Goal: Information Seeking & Learning: Understand process/instructions

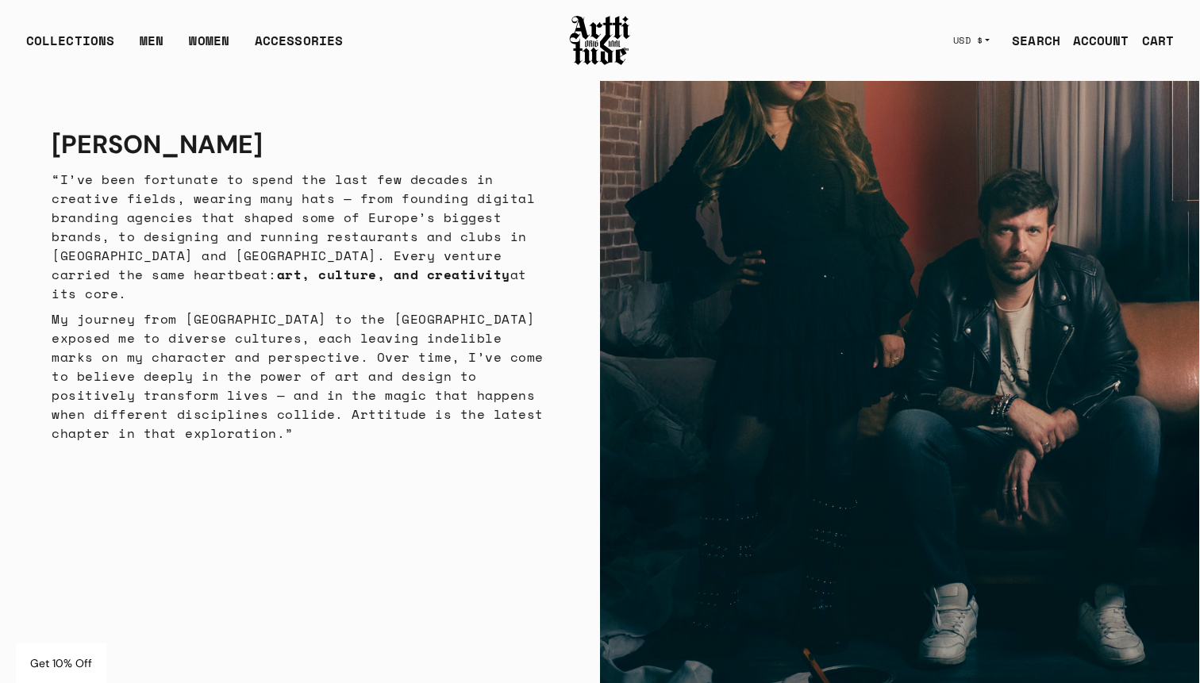
scroll to position [3320, 0]
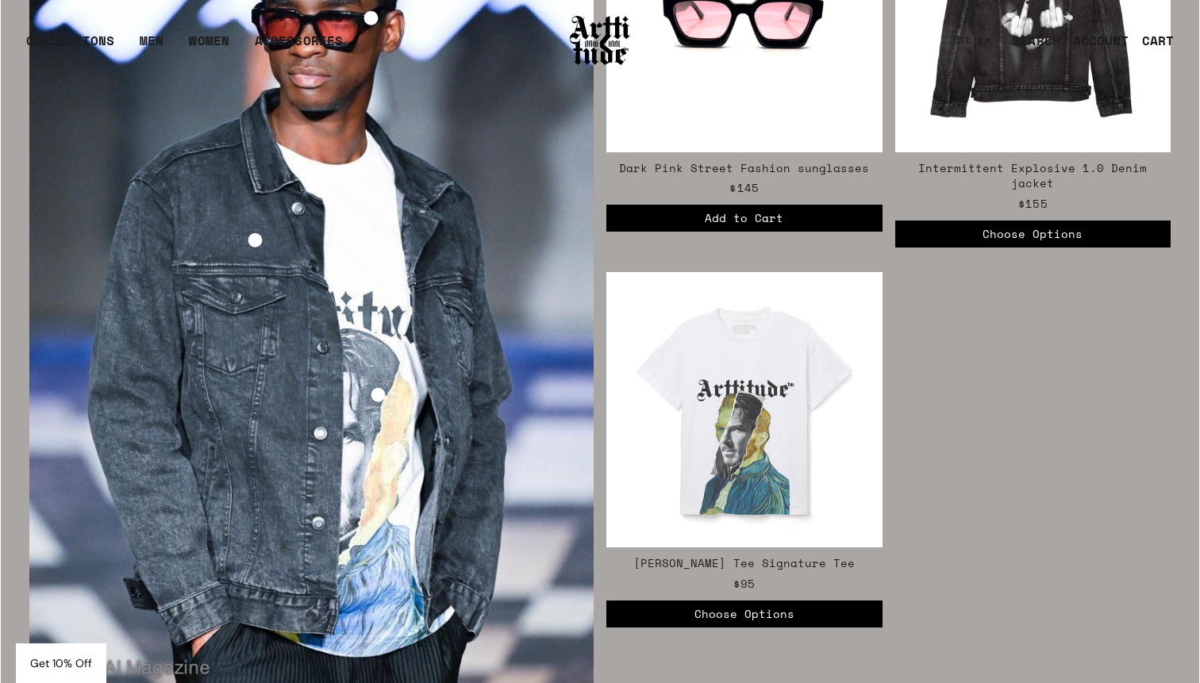
scroll to position [2880, 0]
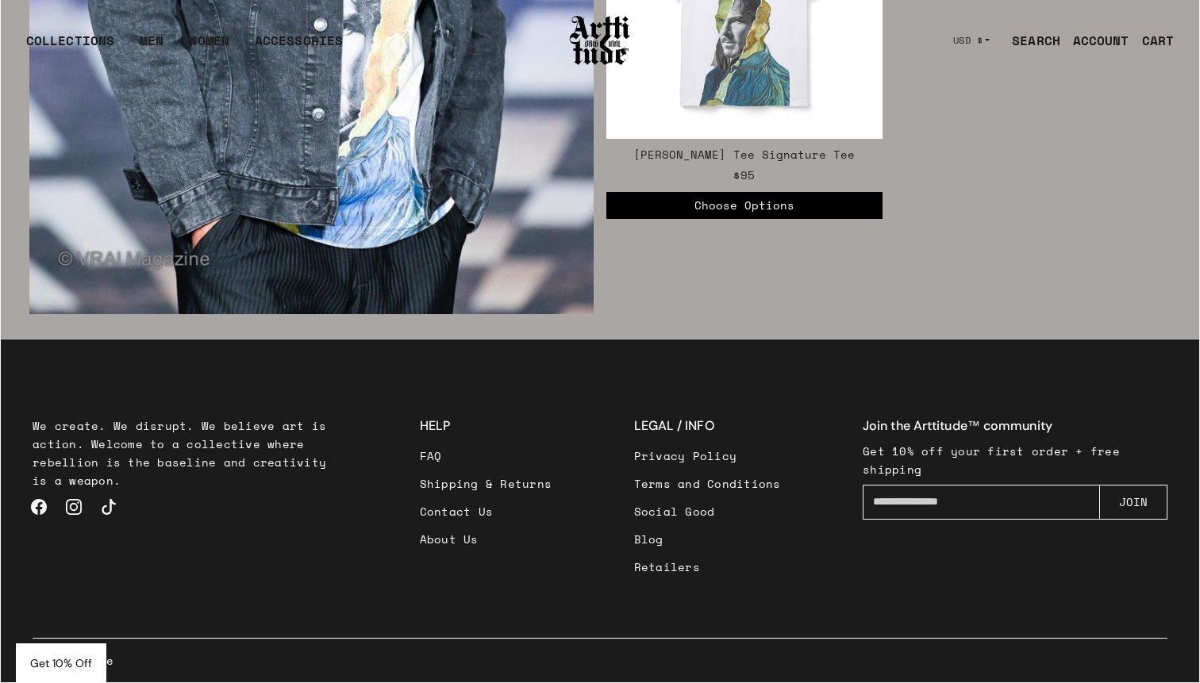
click at [519, 484] on link "Shipping & Returns" at bounding box center [486, 484] width 133 height 28
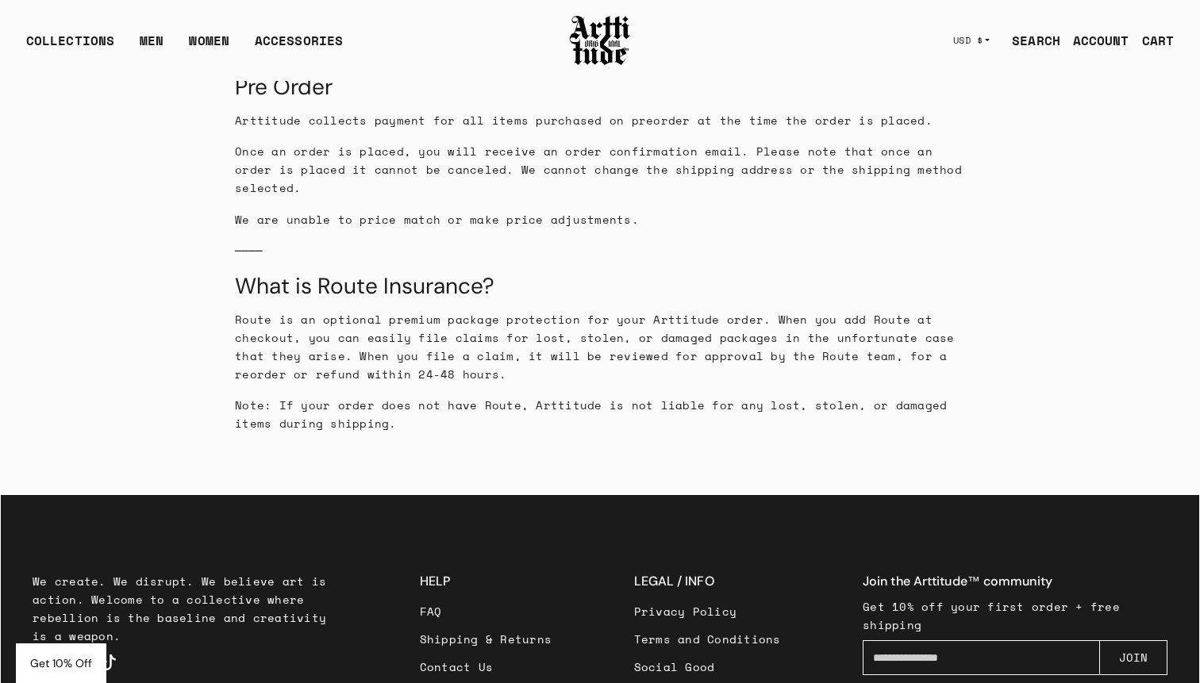
scroll to position [2672, 0]
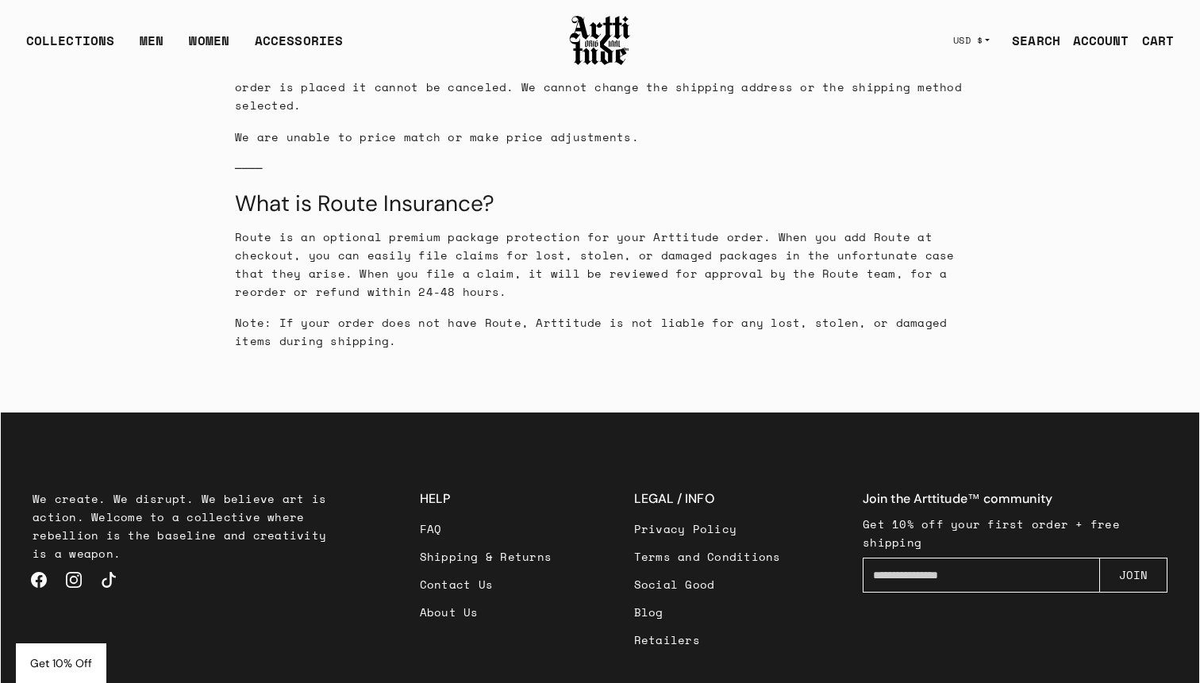
click at [433, 515] on link "FAQ" at bounding box center [486, 529] width 133 height 28
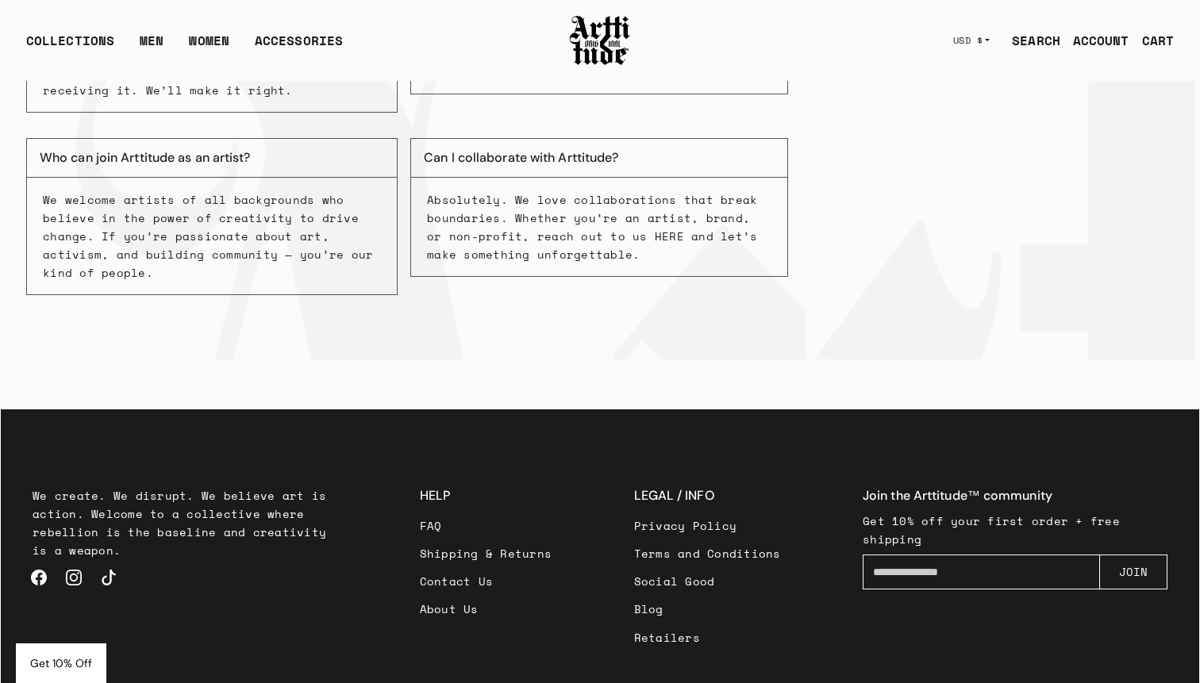
scroll to position [518, 0]
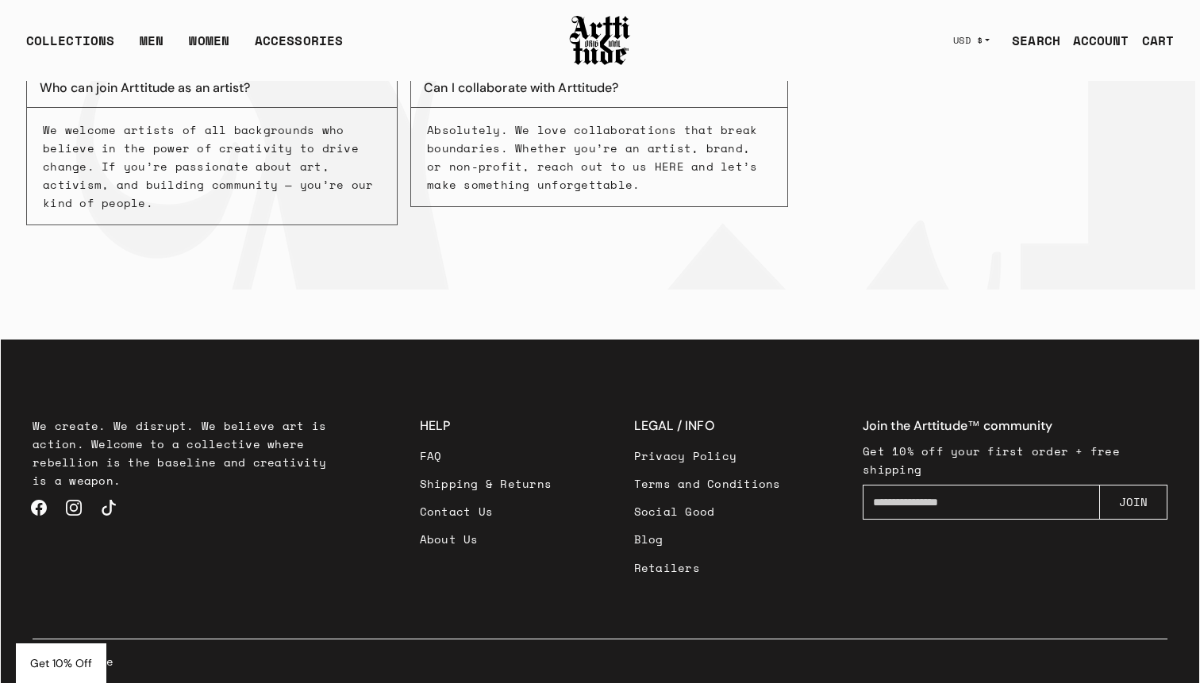
click at [465, 479] on link "Shipping & Returns" at bounding box center [486, 484] width 133 height 28
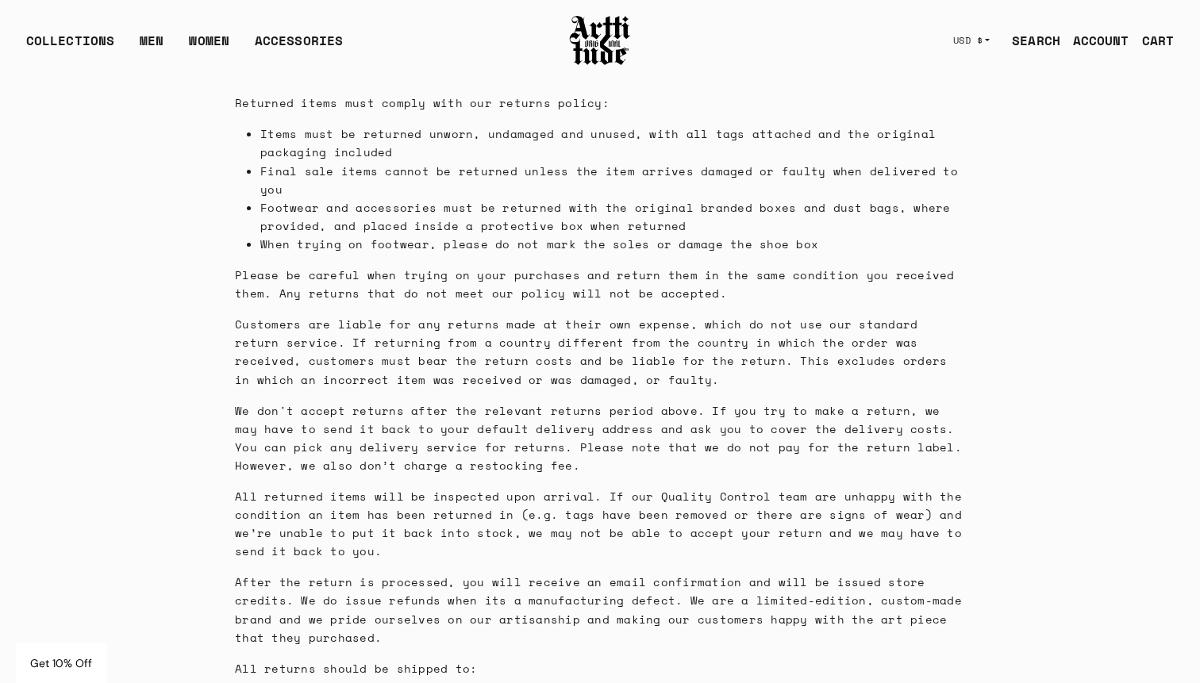
scroll to position [1389, 0]
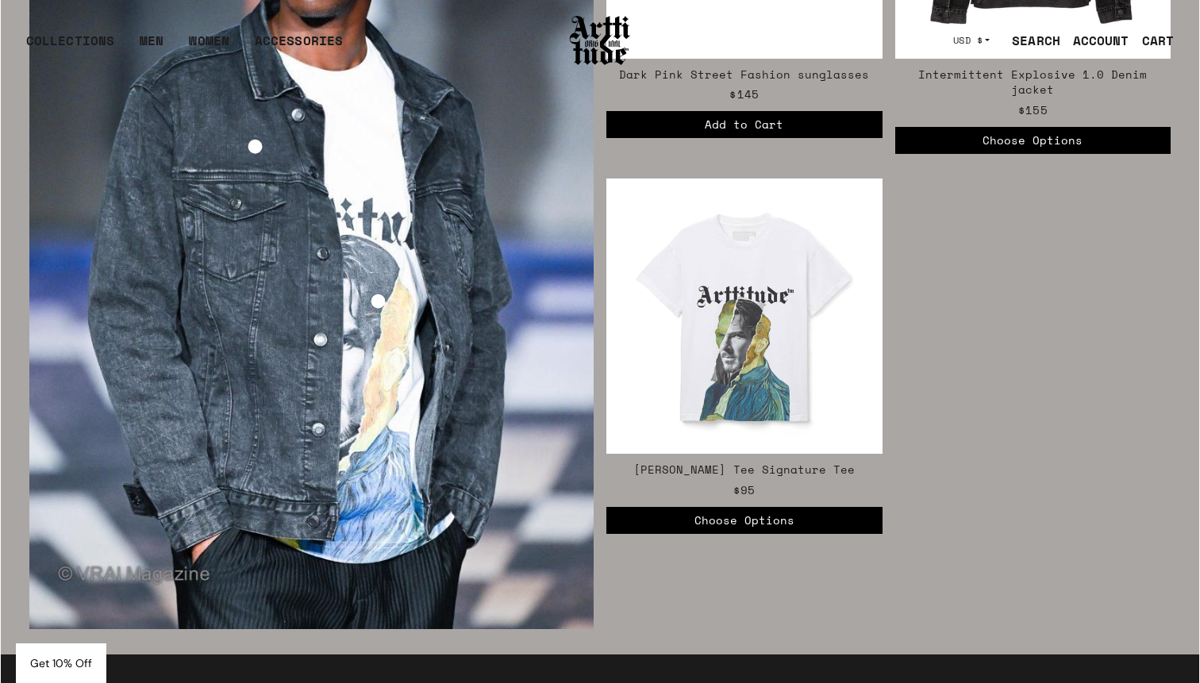
scroll to position [2880, 0]
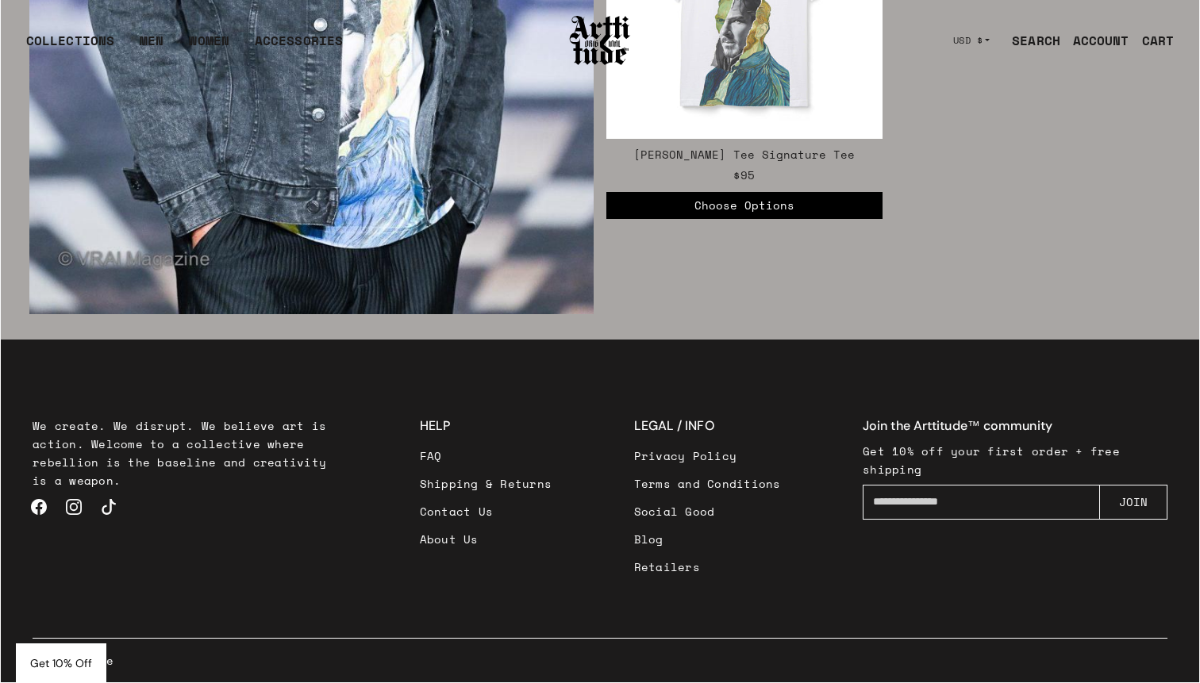
click at [524, 485] on link "Shipping & Returns" at bounding box center [486, 484] width 133 height 28
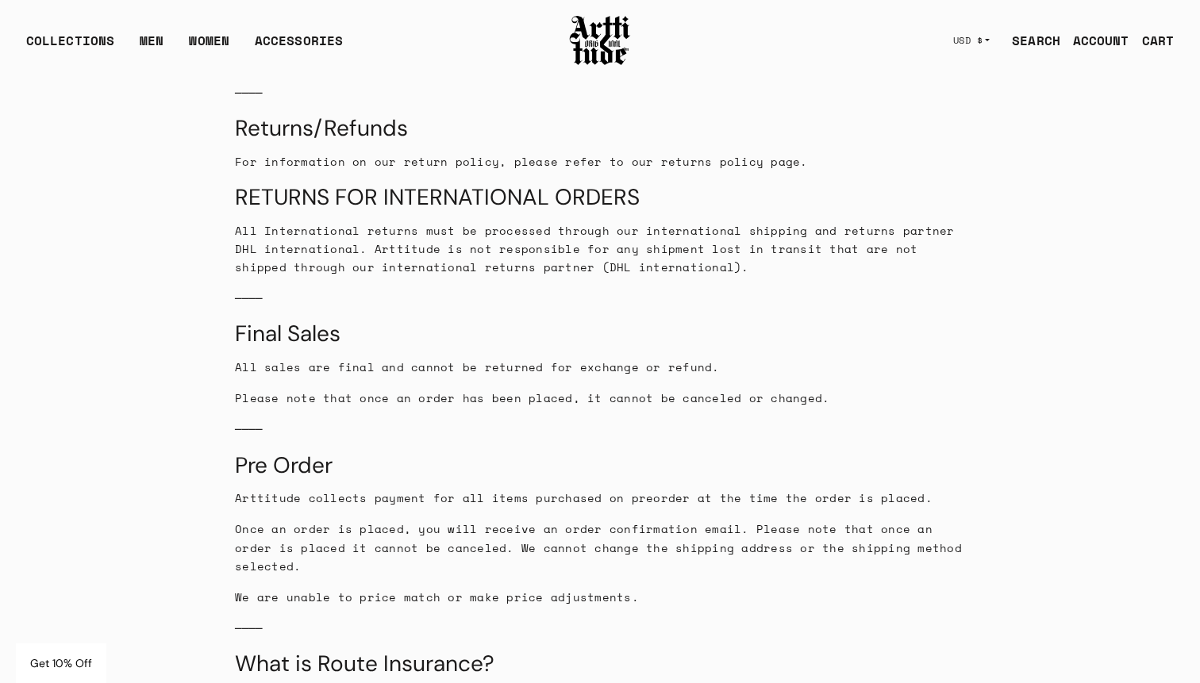
scroll to position [1300, 0]
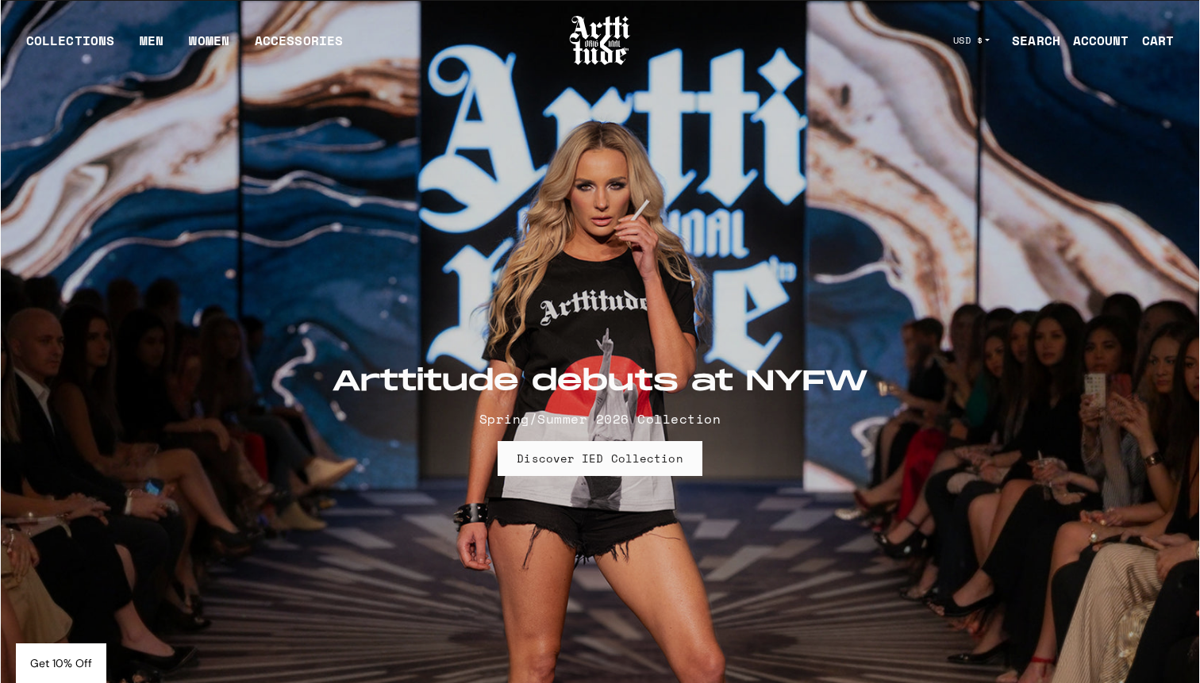
click at [1006, 256] on feature-img at bounding box center [600, 403] width 1199 height 804
